Goal: Transaction & Acquisition: Purchase product/service

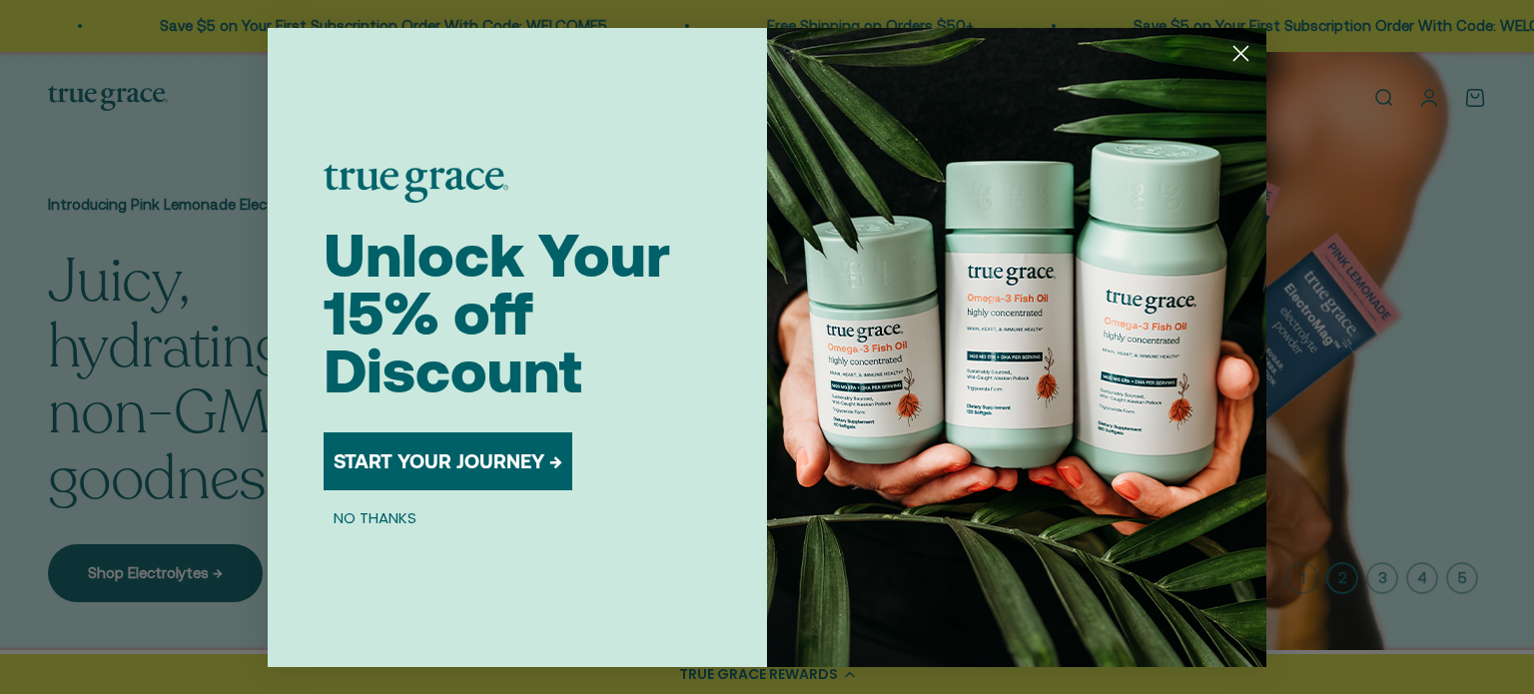
click at [1240, 56] on circle "Close dialog" at bounding box center [1240, 52] width 33 height 33
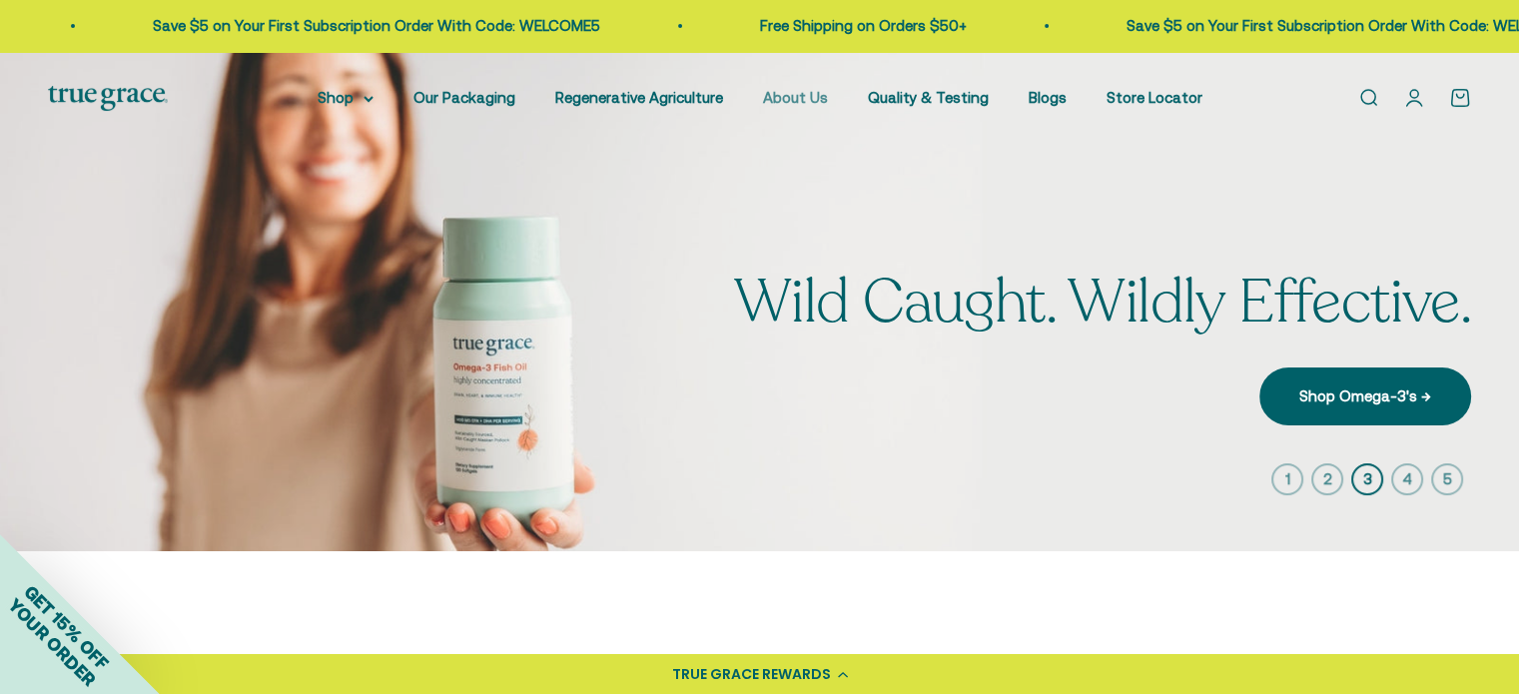
click at [795, 96] on link "About Us" at bounding box center [795, 97] width 65 height 17
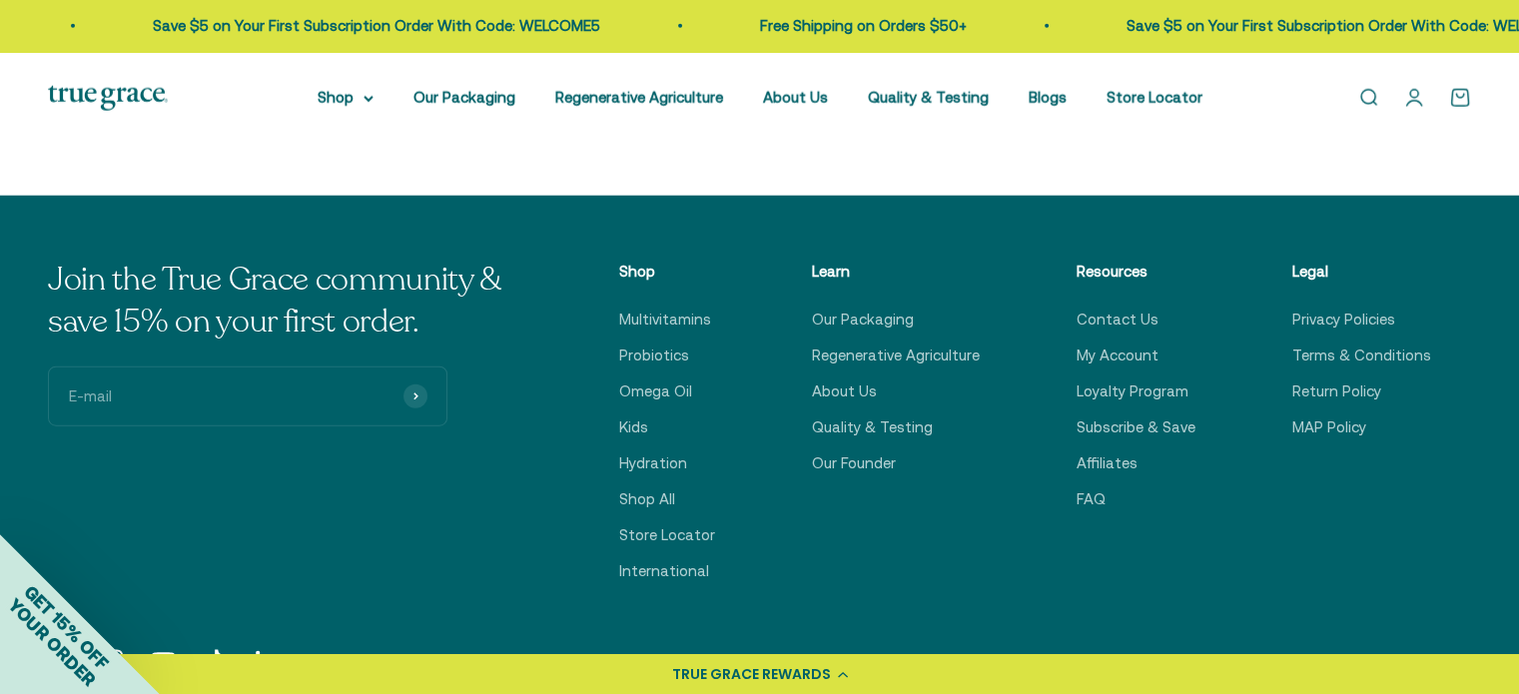
scroll to position [4988, 0]
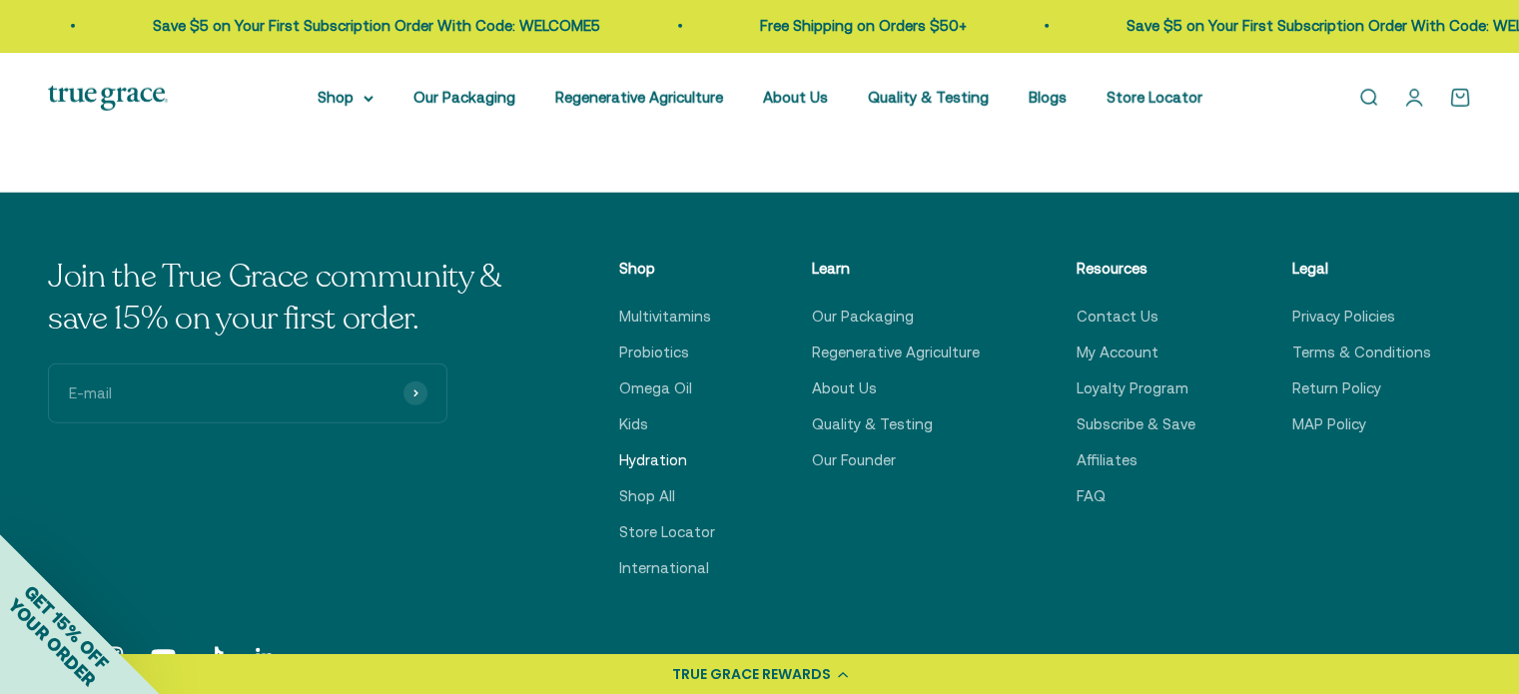
click at [664, 458] on link "Hydration" at bounding box center [653, 460] width 68 height 24
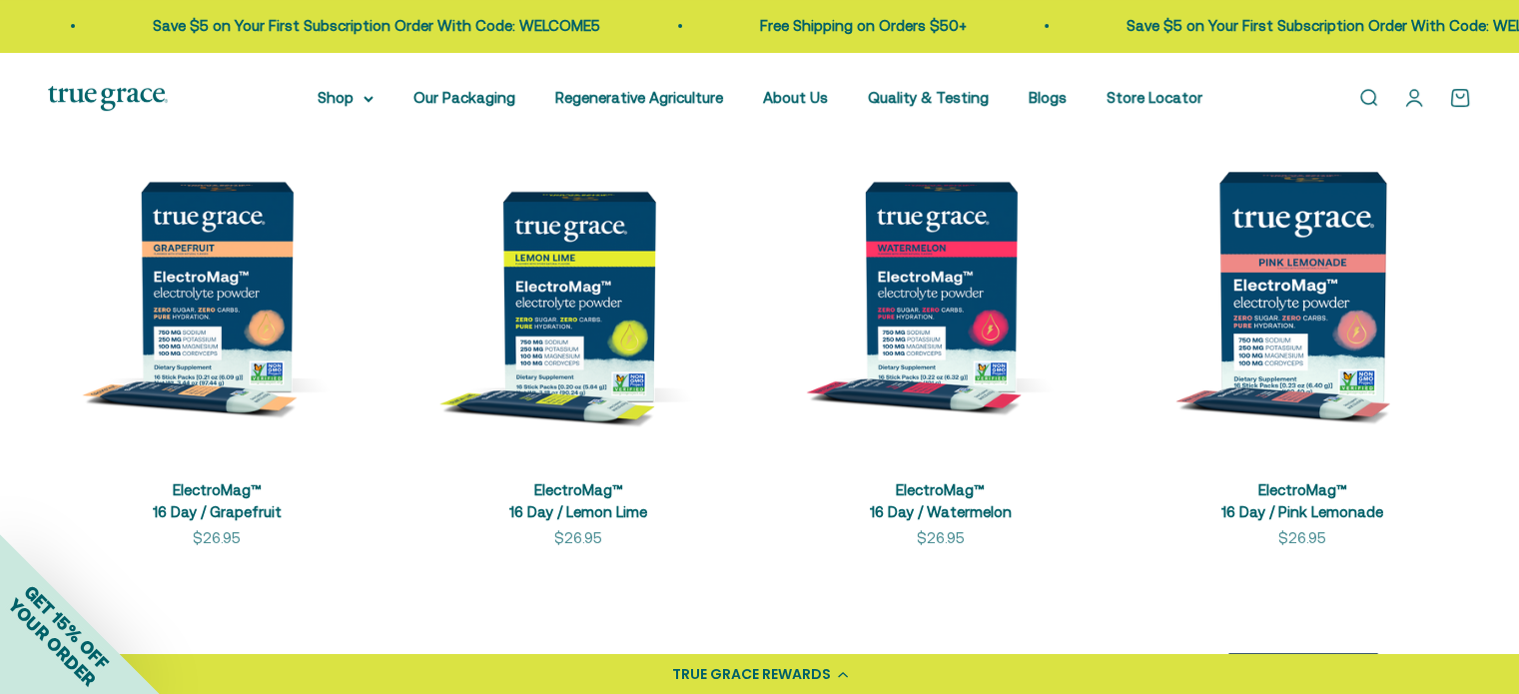
scroll to position [478, 0]
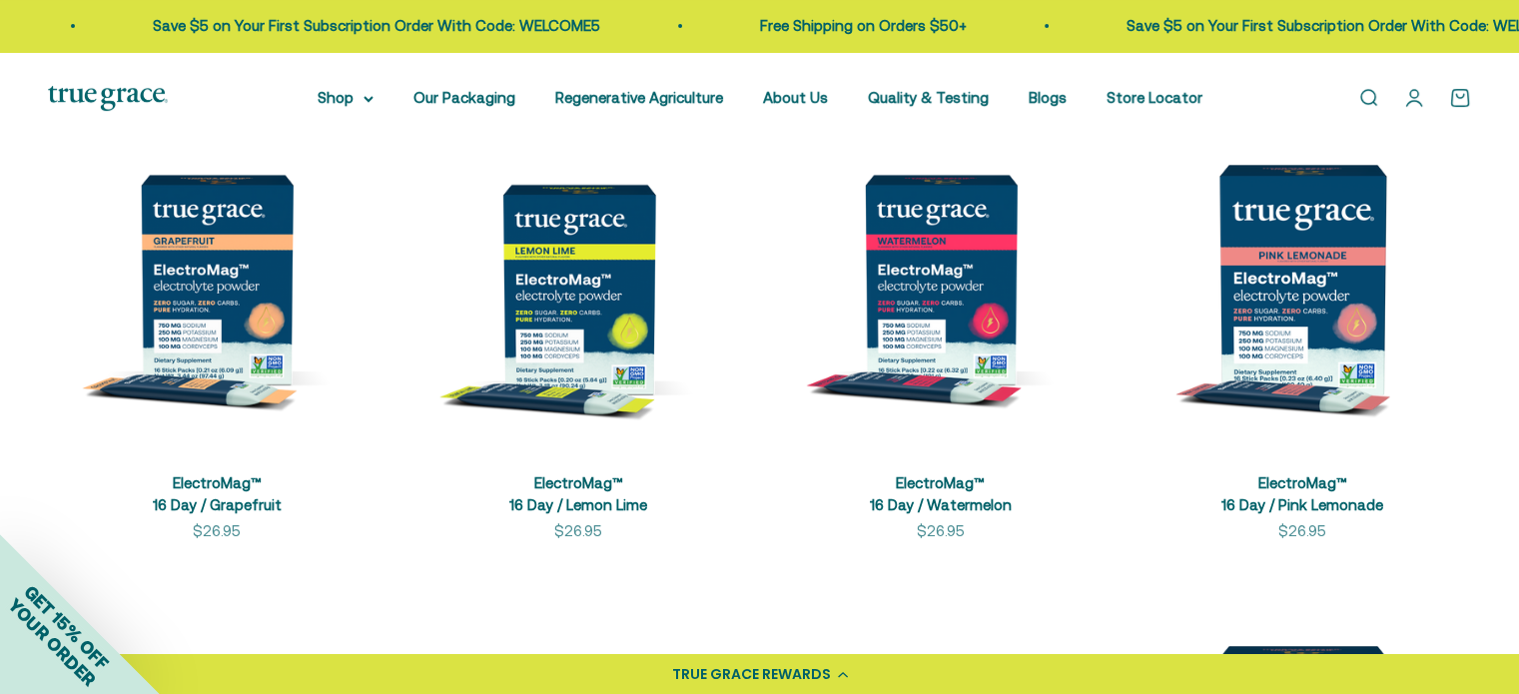
click at [610, 290] on img at bounding box center [578, 279] width 338 height 338
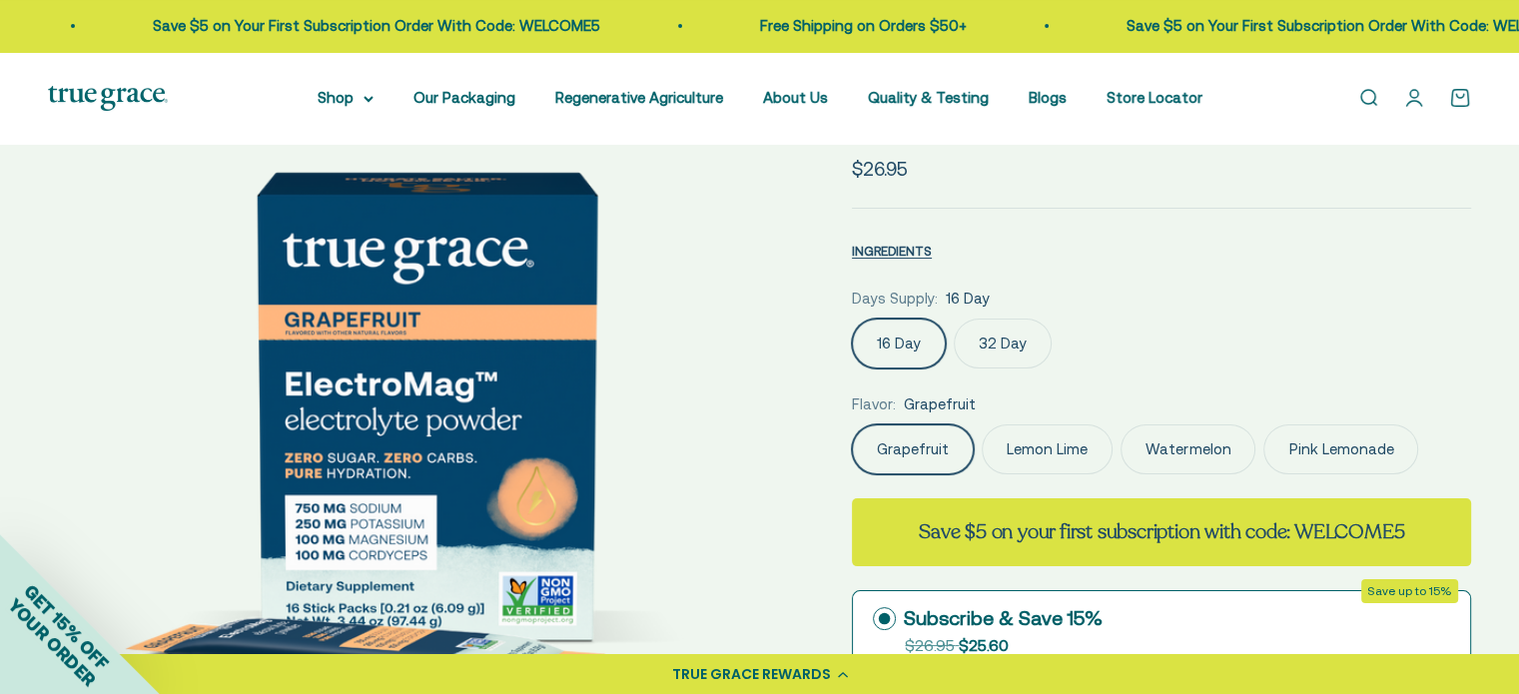
select select "3"
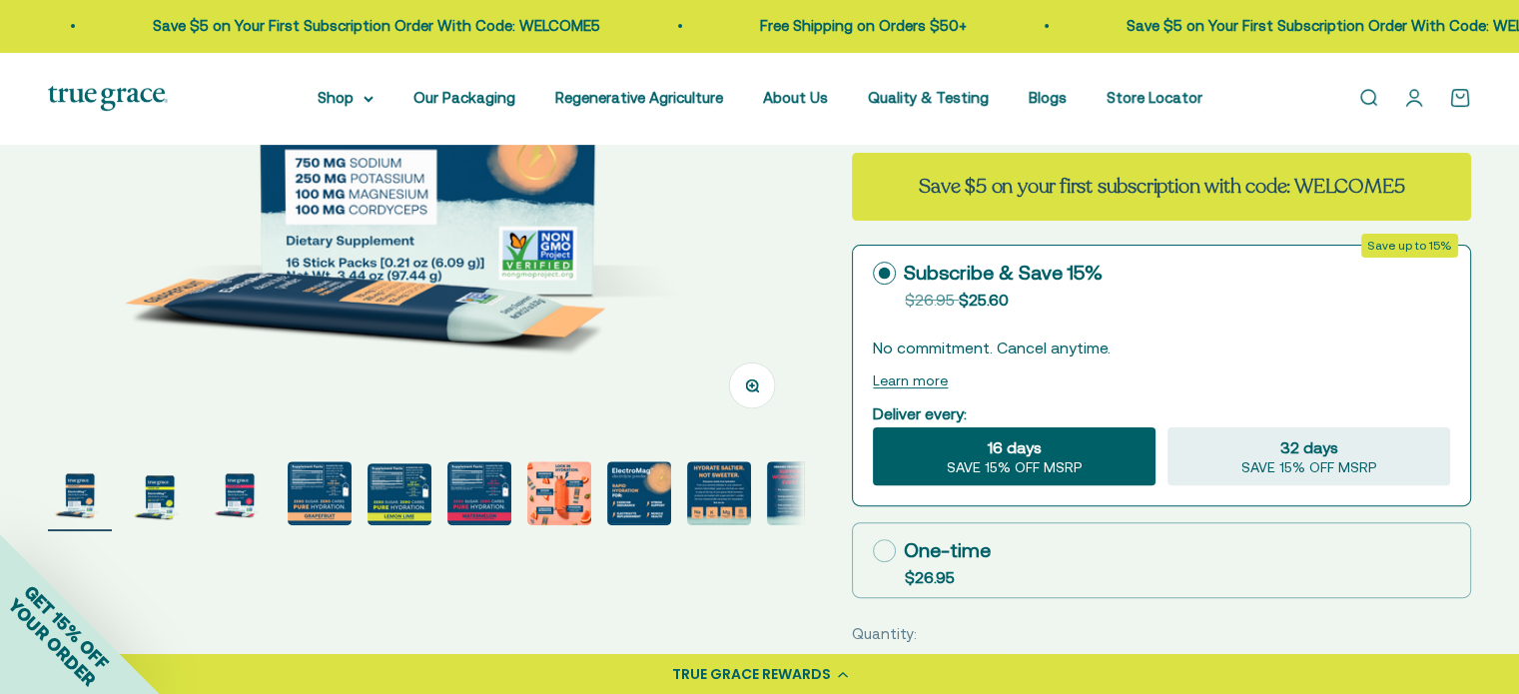
scroll to position [518, 0]
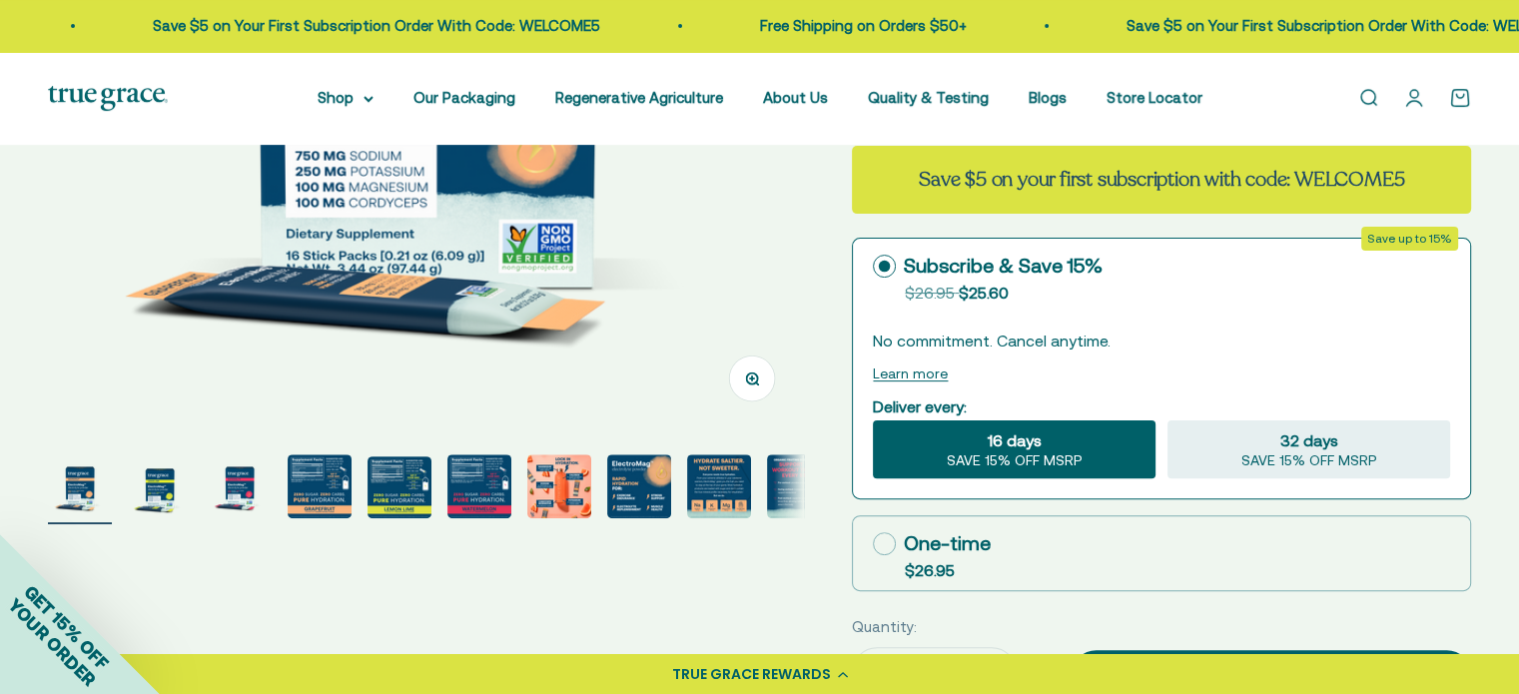
click at [319, 486] on img "Go to item 4" at bounding box center [320, 486] width 64 height 64
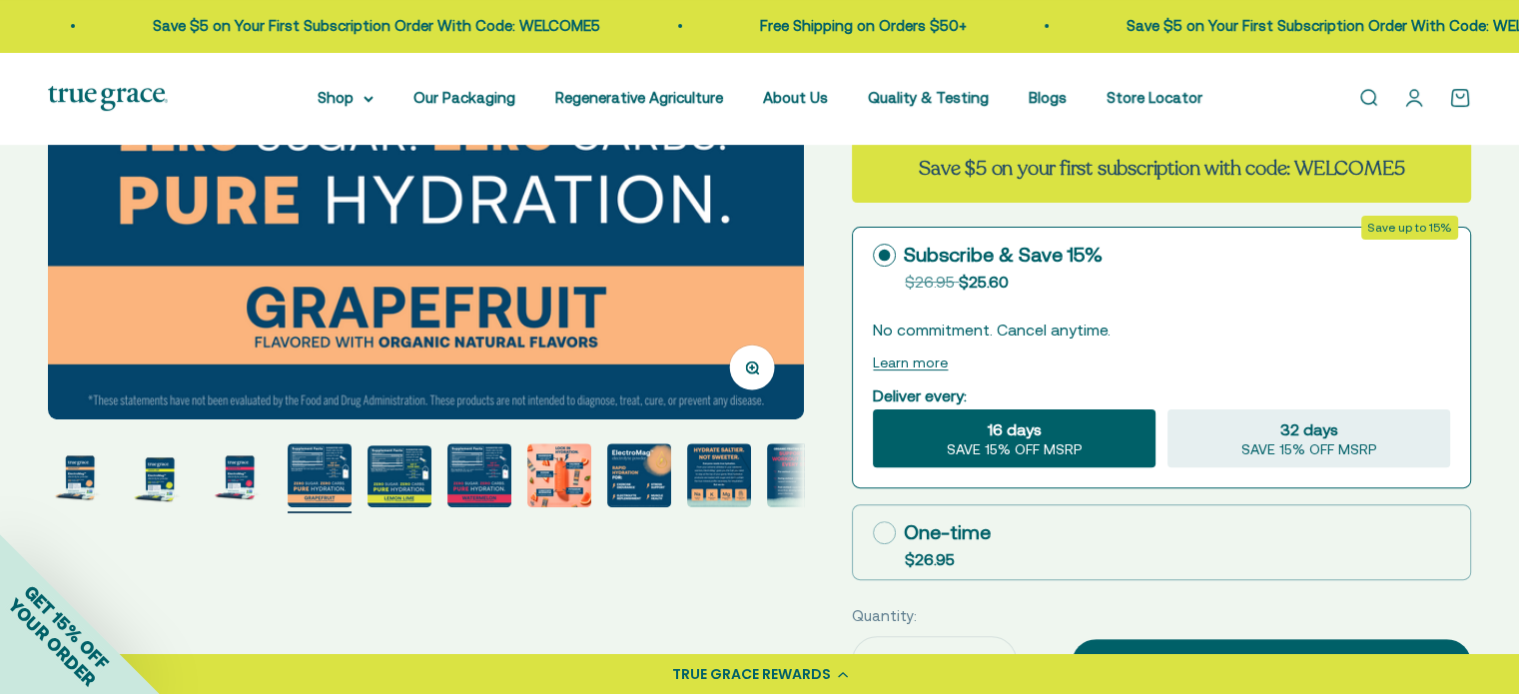
scroll to position [531, 0]
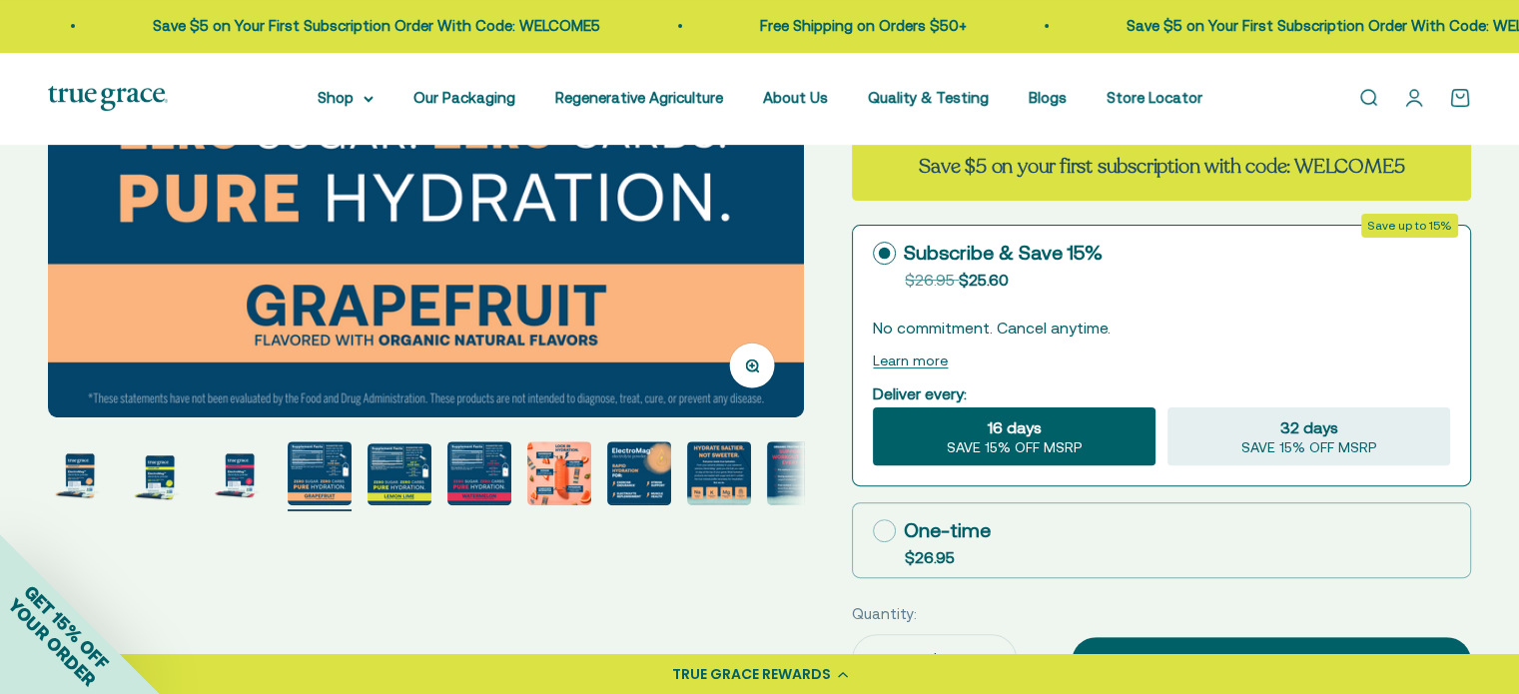
click at [559, 479] on img "Go to item 7" at bounding box center [559, 473] width 64 height 64
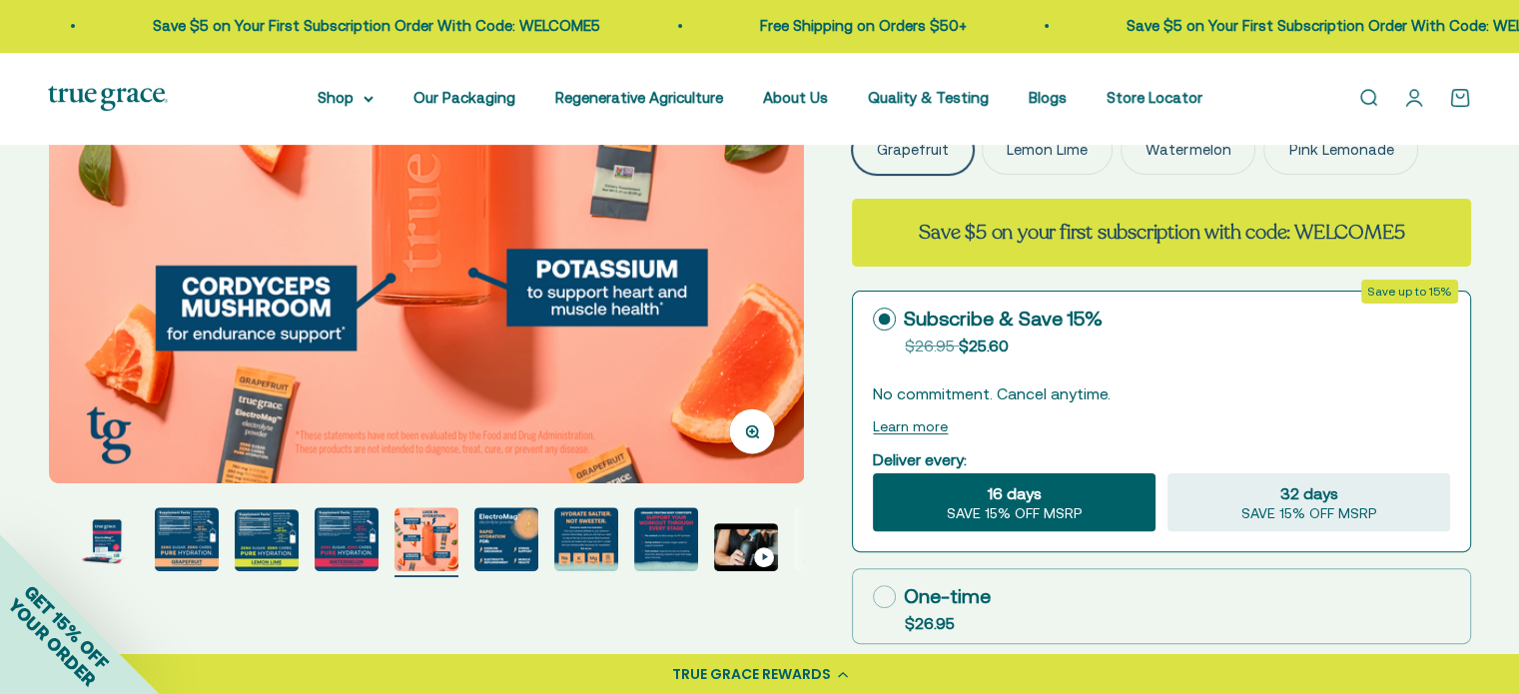
scroll to position [475, 0]
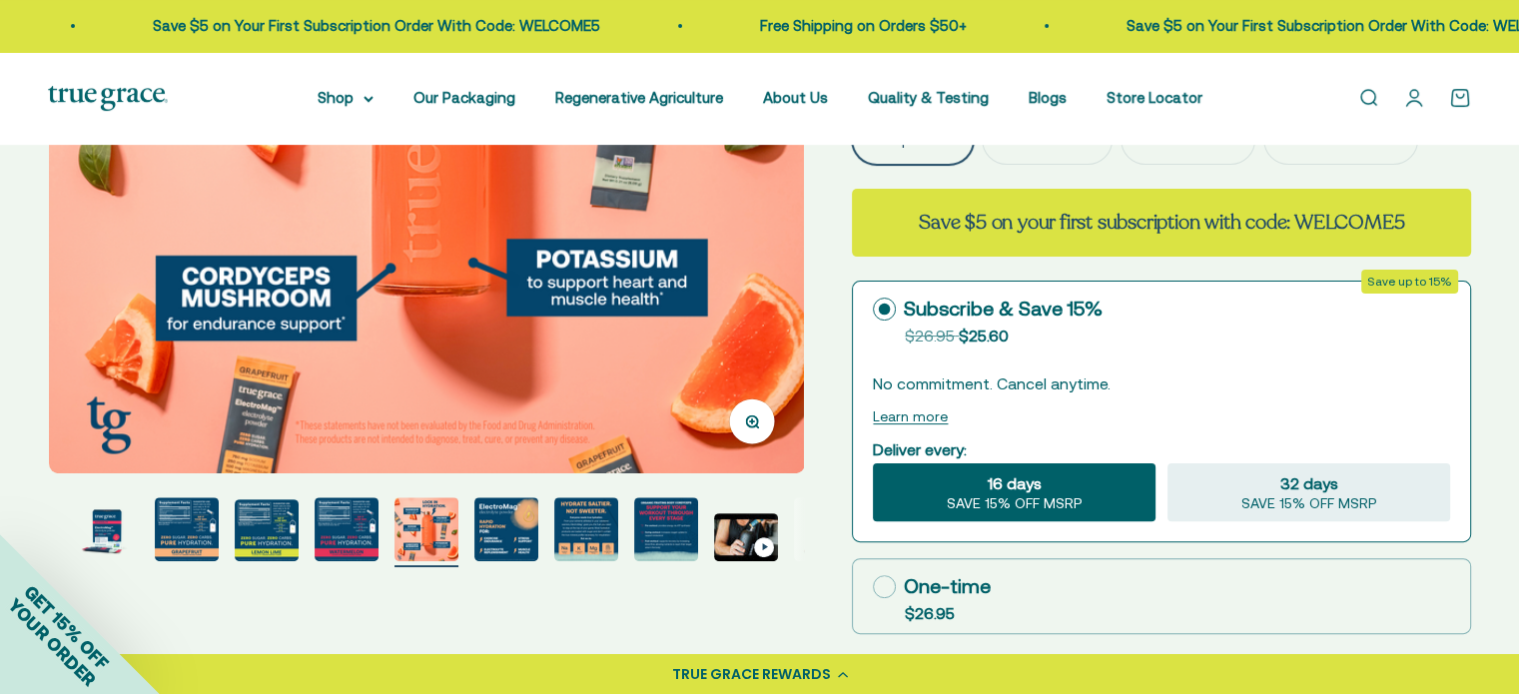
click at [587, 535] on img "Go to item 9" at bounding box center [586, 529] width 64 height 64
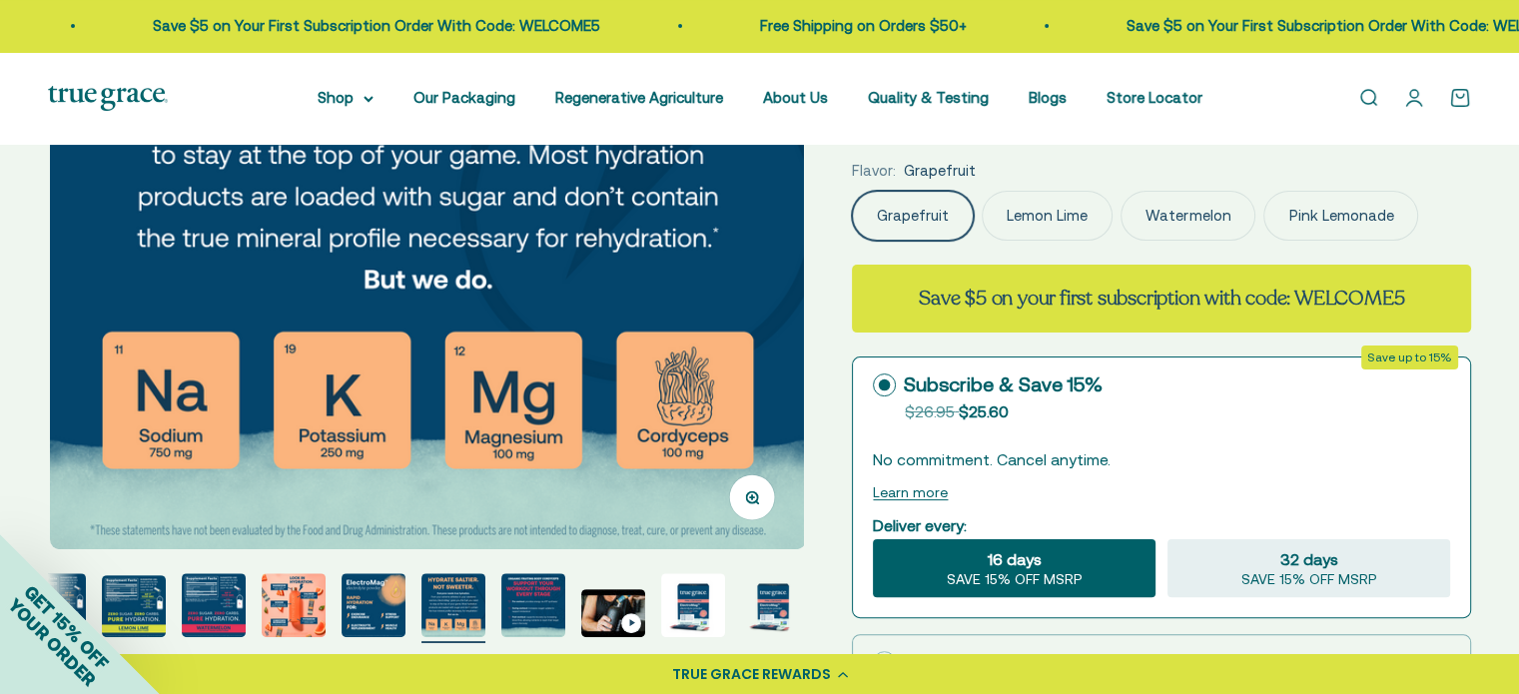
scroll to position [414, 0]
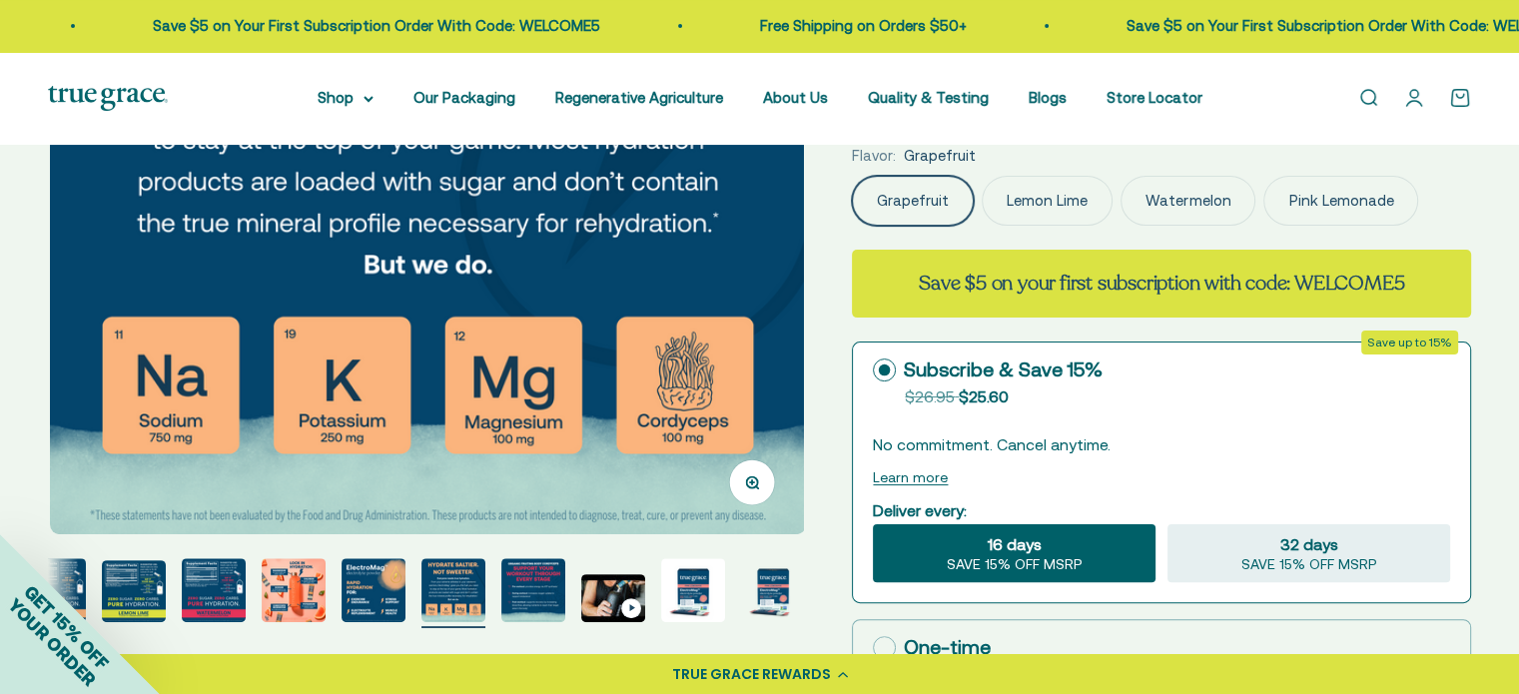
click at [539, 598] on img "Go to item 10" at bounding box center [533, 590] width 64 height 64
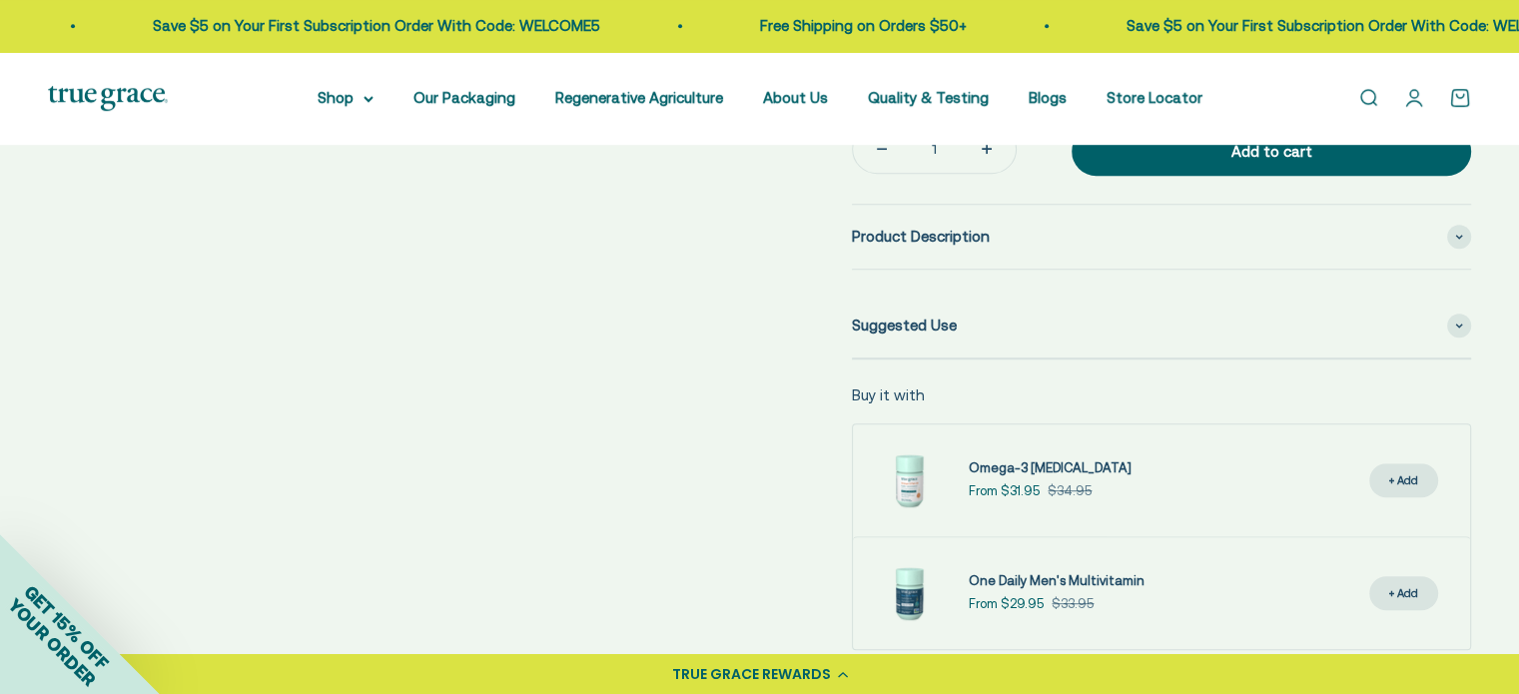
scroll to position [1043, 0]
click at [1464, 234] on span at bounding box center [1459, 236] width 24 height 24
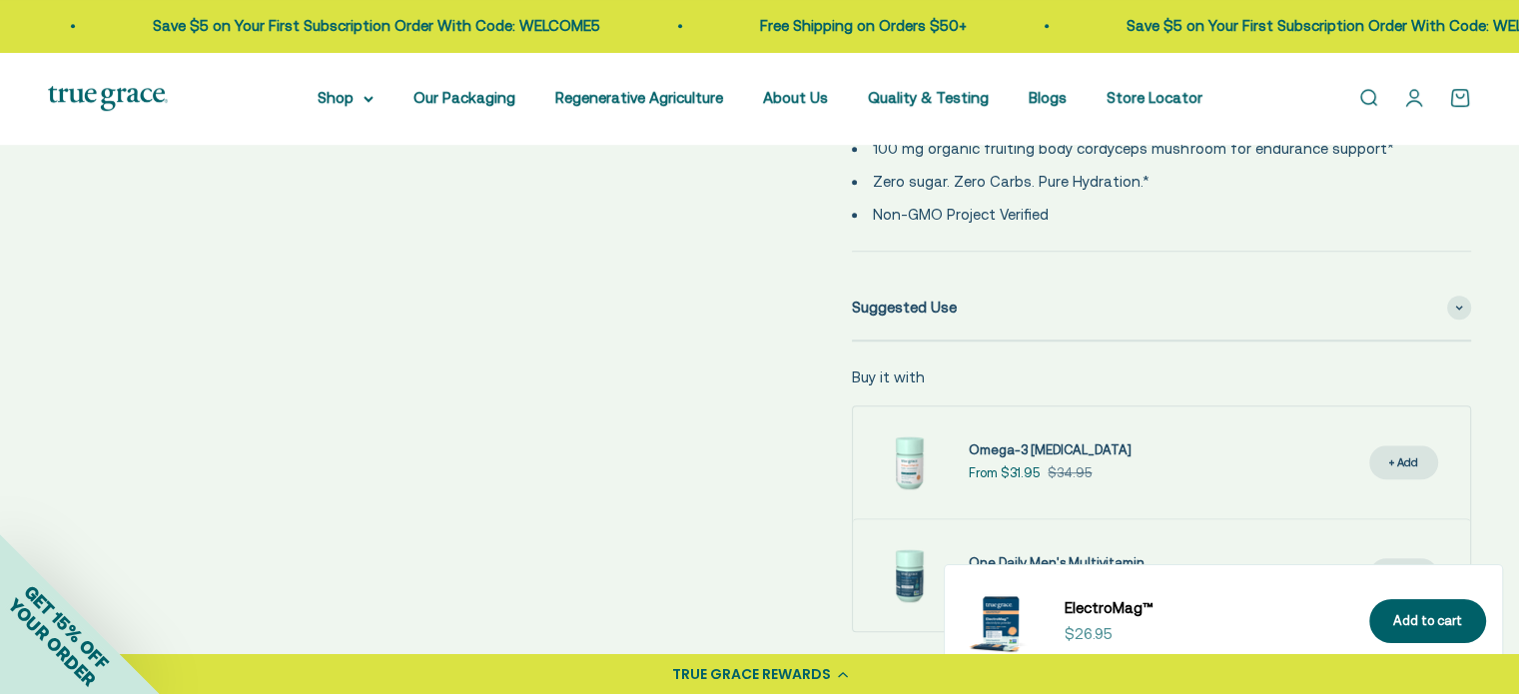
scroll to position [1350, 0]
click at [1468, 300] on span at bounding box center [1459, 307] width 24 height 24
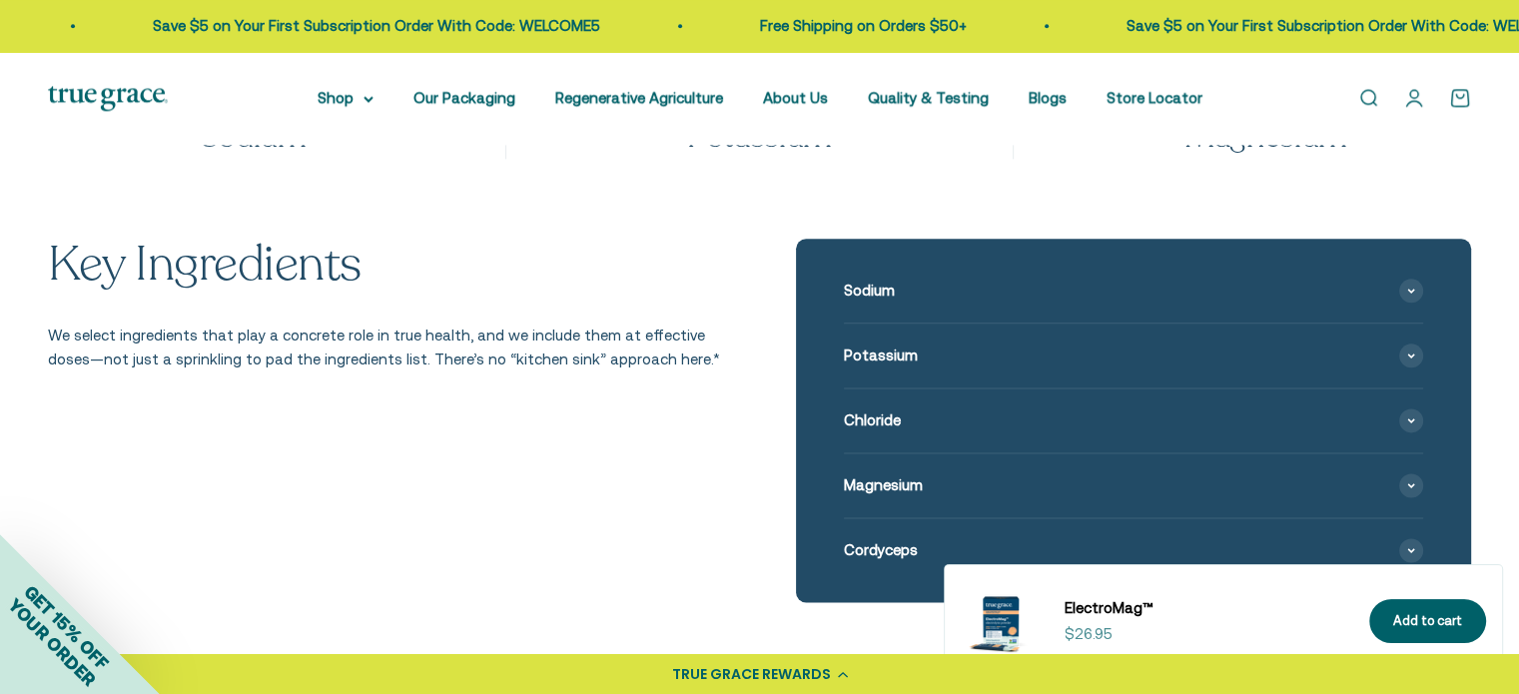
scroll to position [2476, 0]
click at [1407, 289] on icon at bounding box center [1411, 290] width 8 height 6
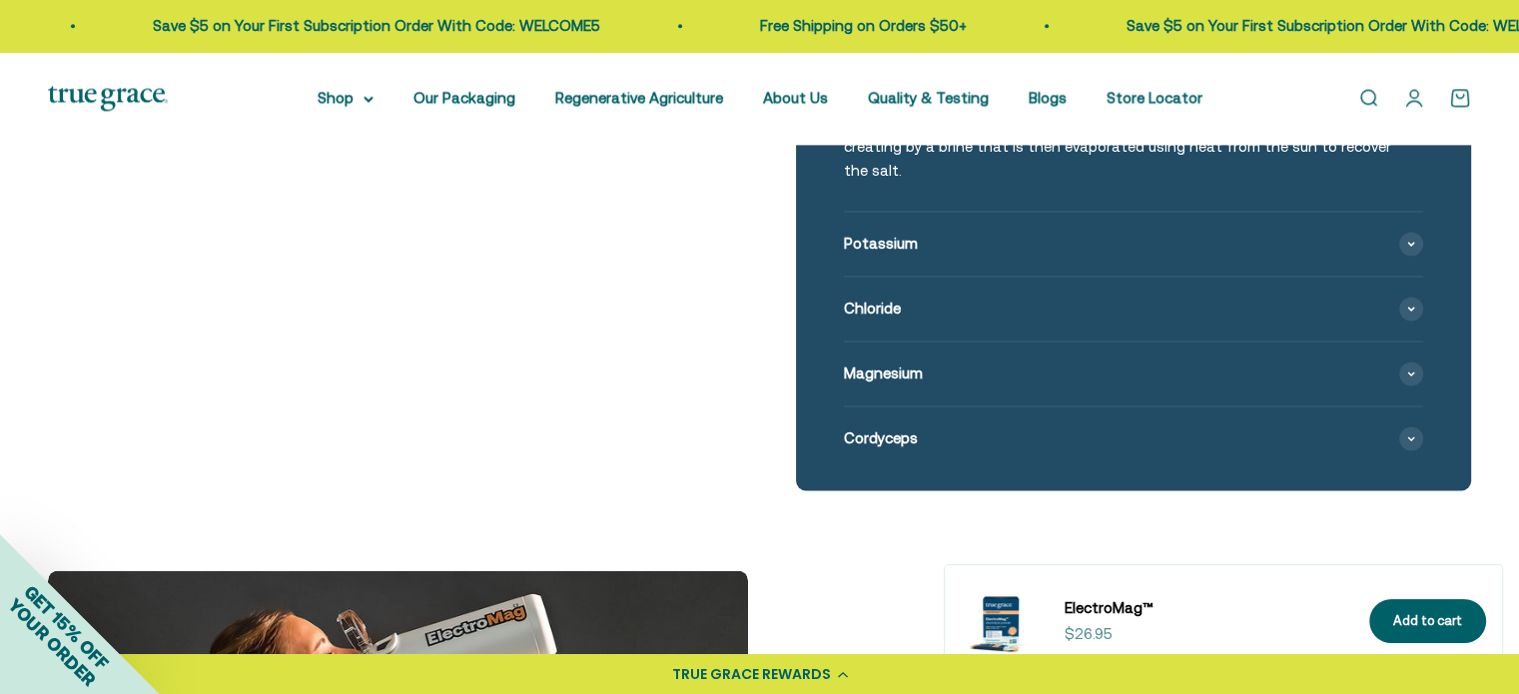
scroll to position [2732, 0]
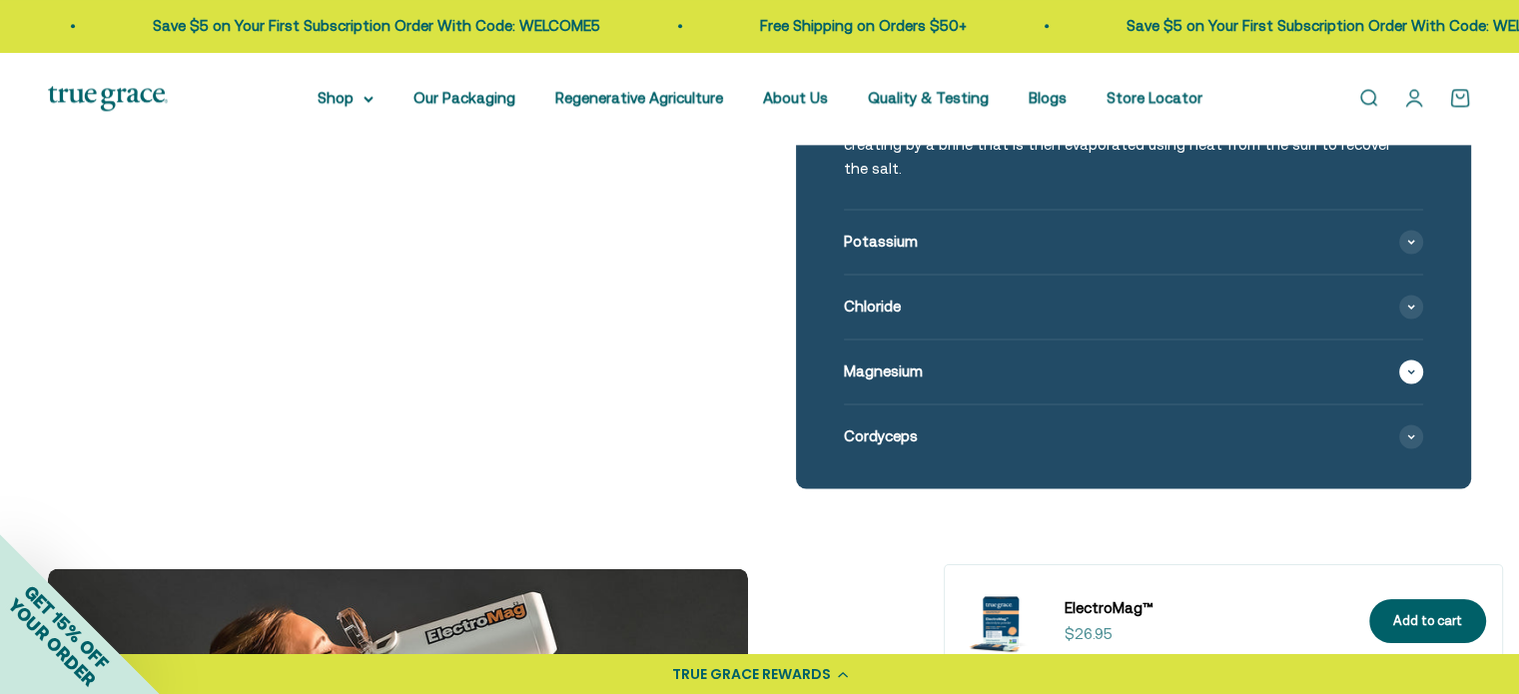
click at [1415, 360] on span at bounding box center [1411, 372] width 24 height 24
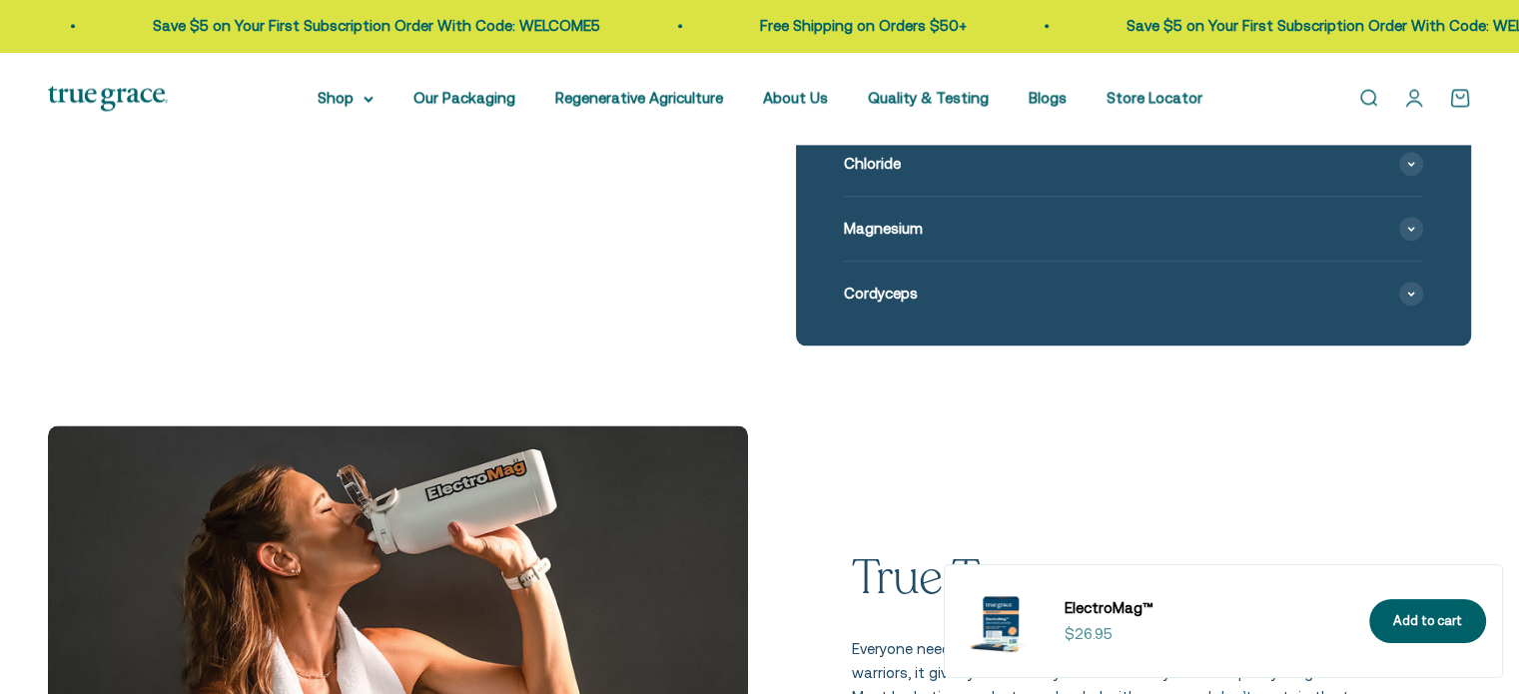
select select "3"
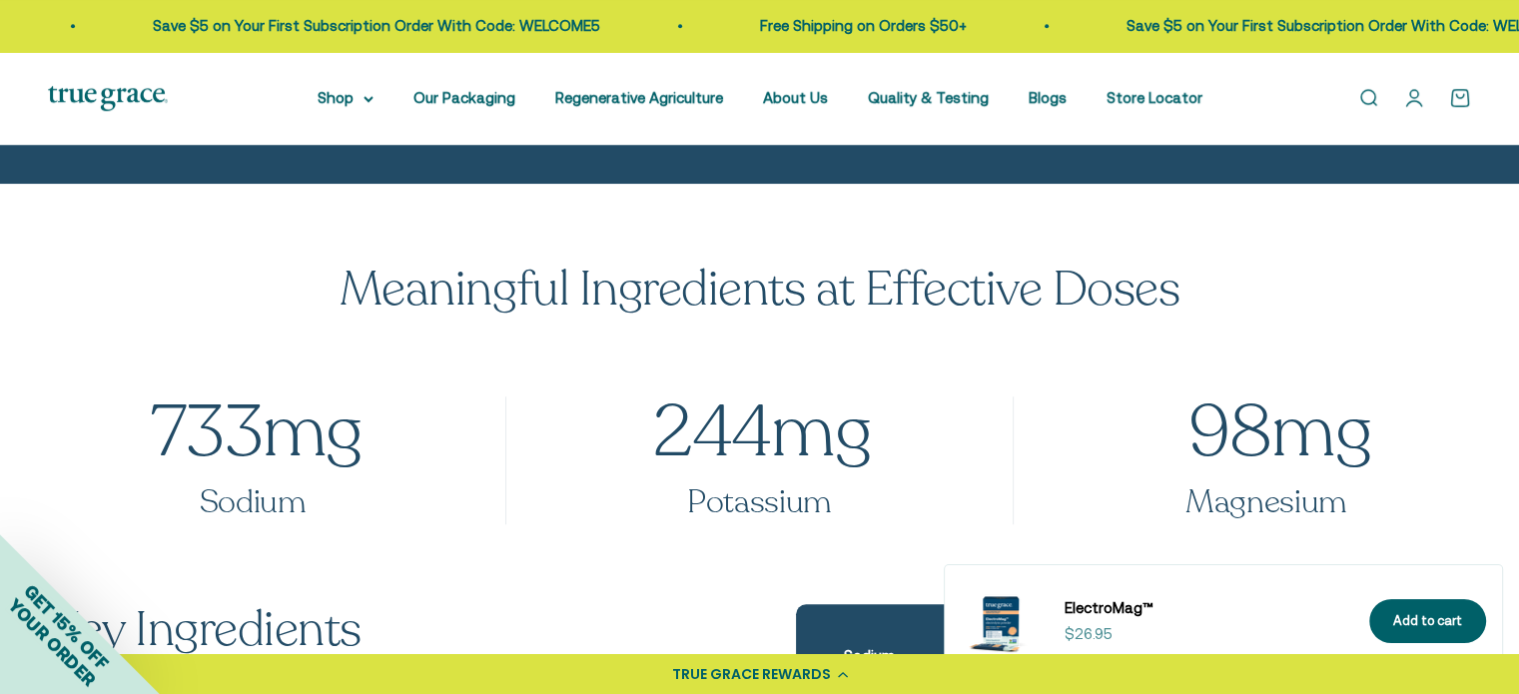
scroll to position [1774, 0]
